Goal: Transaction & Acquisition: Purchase product/service

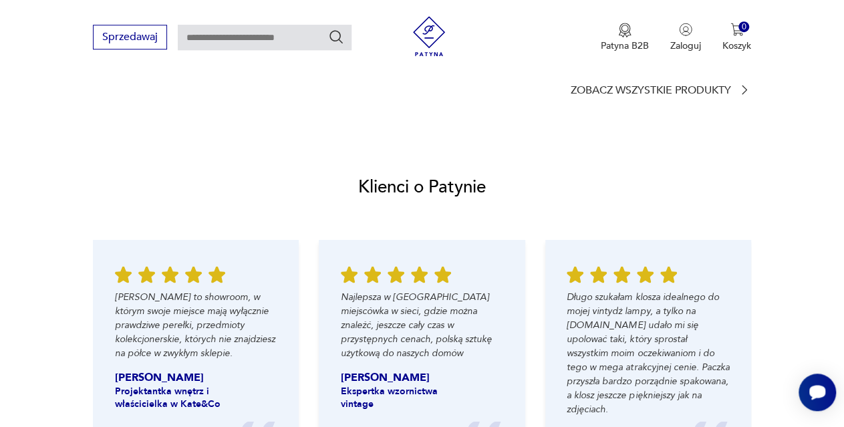
scroll to position [1230, 0]
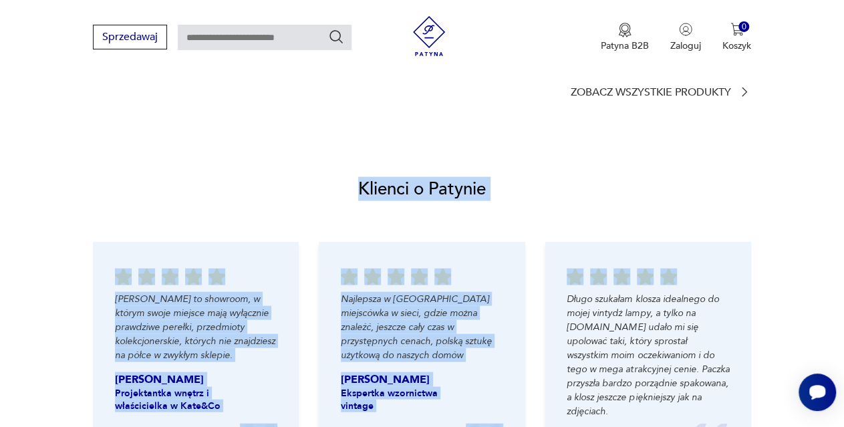
drag, startPoint x: 852, startPoint y: 61, endPoint x: 826, endPoint y: 122, distance: 65.9
click at [826, 122] on body "Cenimy prywatność użytkowników Używamy plików cookie, aby poprawić jakość przeg…" at bounding box center [422, 160] width 844 height 2780
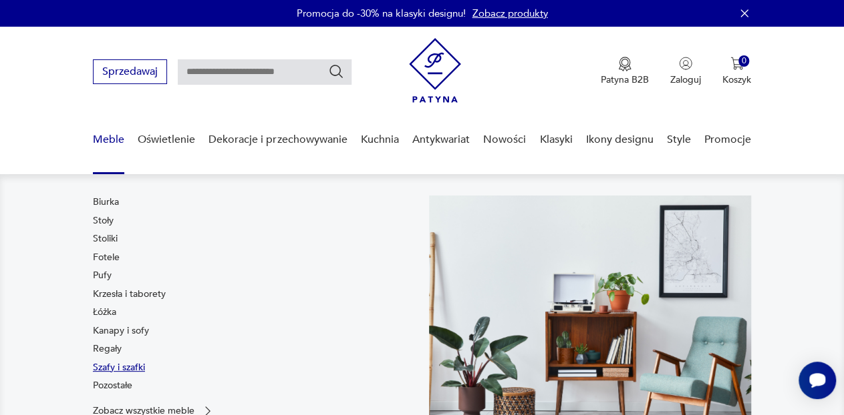
click at [115, 367] on link "Szafy i szafki" at bounding box center [119, 367] width 52 height 13
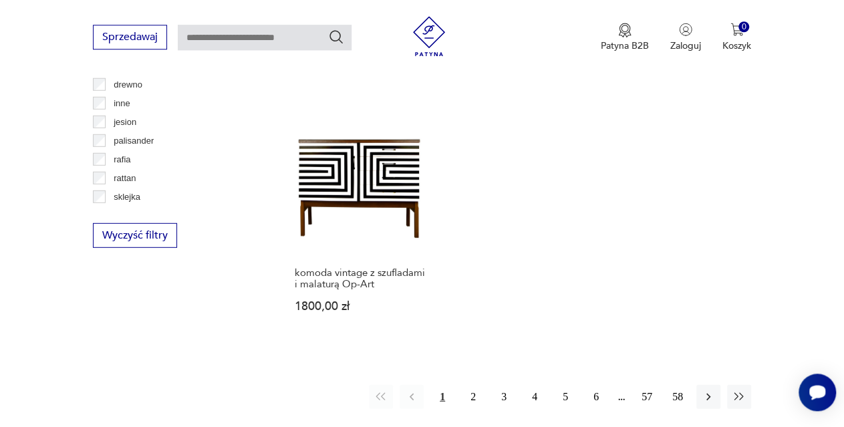
scroll to position [1811, 0]
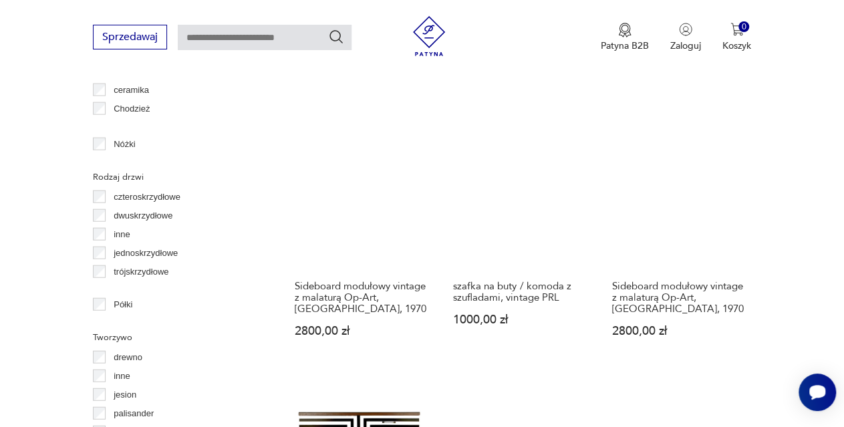
scroll to position [1401, 0]
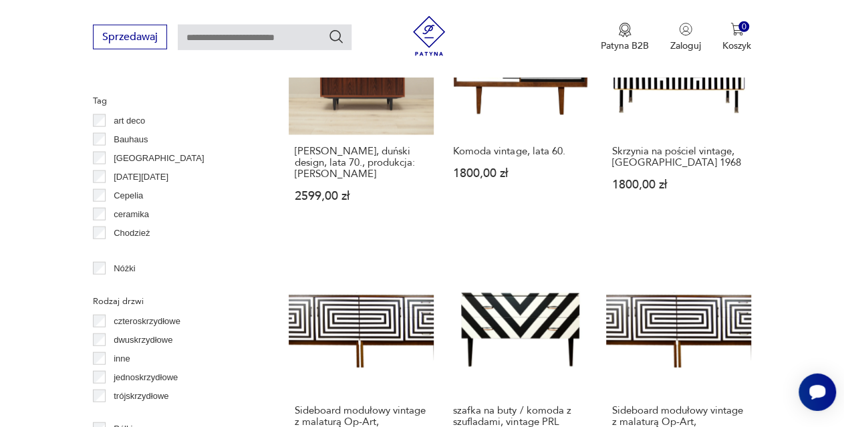
click at [147, 338] on p "dwuskrzydłowe" at bounding box center [143, 340] width 59 height 15
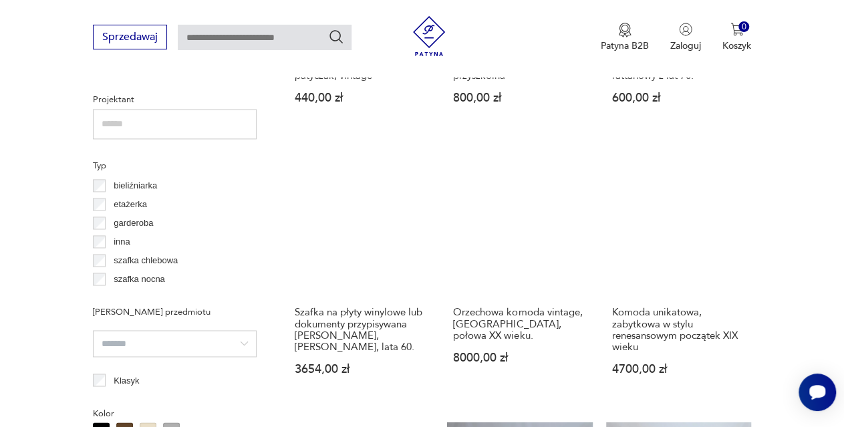
scroll to position [1004, 0]
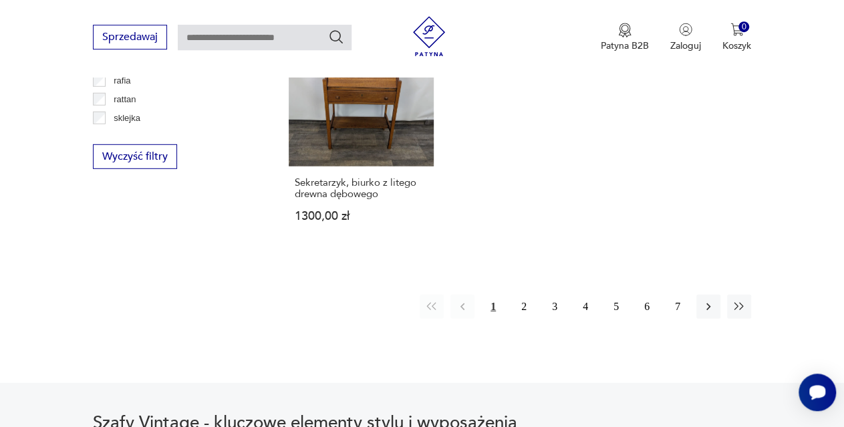
scroll to position [1870, 0]
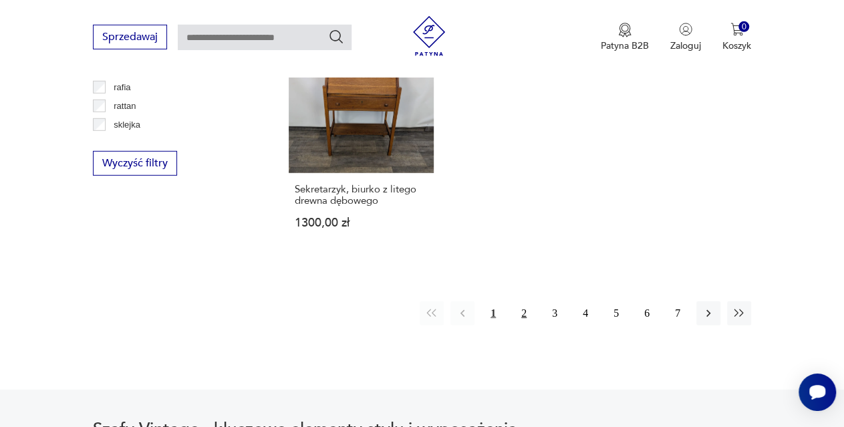
click at [524, 308] on button "2" at bounding box center [524, 313] width 24 height 24
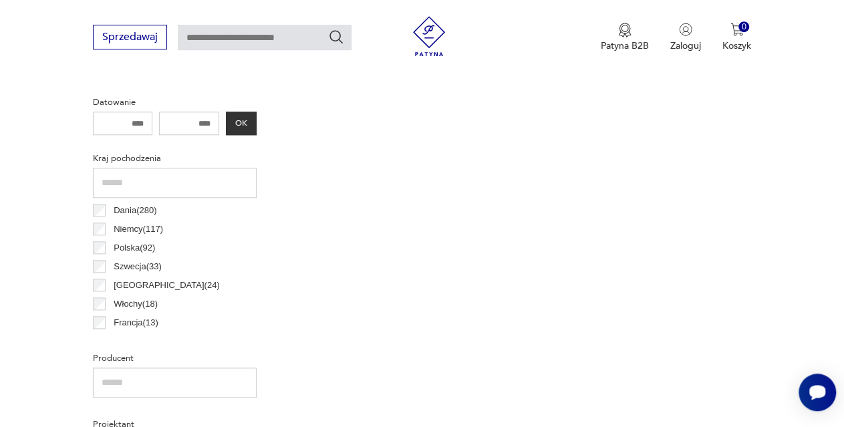
scroll to position [600, 0]
